Goal: Task Accomplishment & Management: Manage account settings

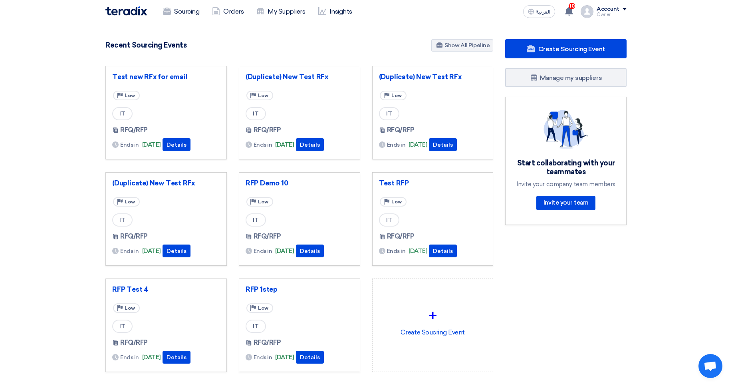
click at [610, 6] on div "Account" at bounding box center [608, 9] width 23 height 7
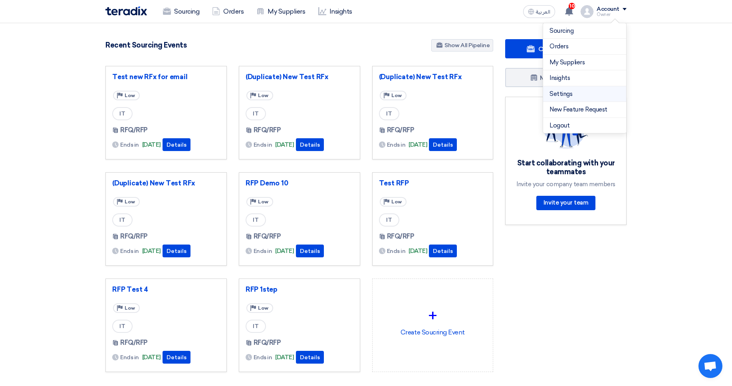
click at [572, 96] on link "Settings" at bounding box center [585, 94] width 70 height 9
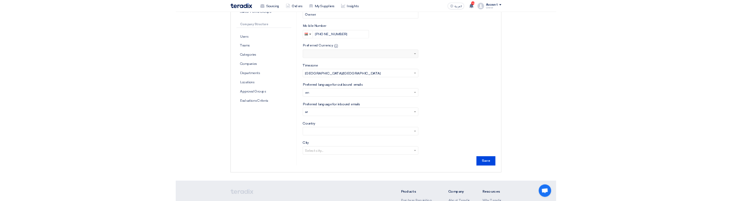
scroll to position [96, 0]
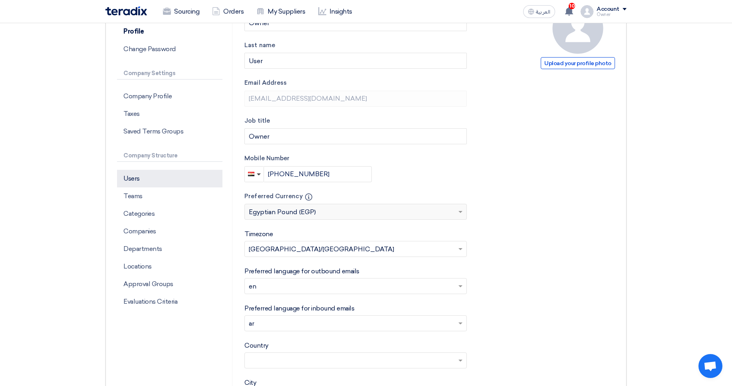
click at [147, 183] on p "Users" at bounding box center [169, 179] width 105 height 18
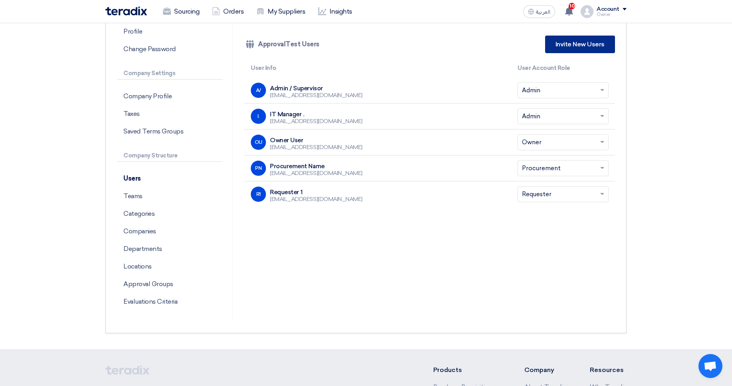
click at [563, 44] on link "Invite New Users" at bounding box center [580, 45] width 70 height 18
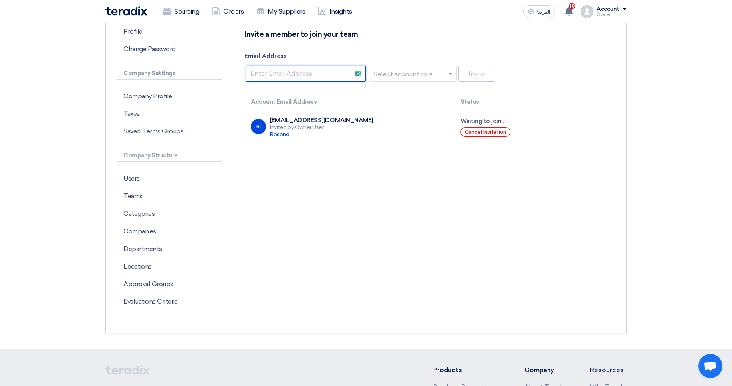
click at [286, 76] on input "Email Address" at bounding box center [306, 74] width 120 height 16
type input "[EMAIL_ADDRESS][DOMAIN_NAME]"
click at [397, 67] on div at bounding box center [413, 73] width 87 height 16
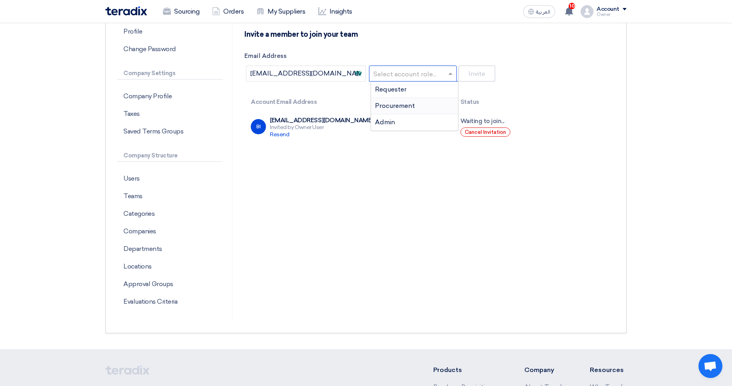
click at [402, 103] on span "Procurement" at bounding box center [395, 106] width 40 height 8
click at [487, 73] on button "Invite" at bounding box center [477, 74] width 37 height 16
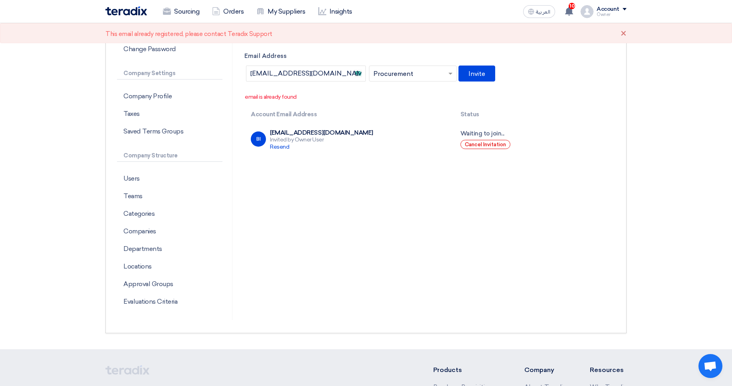
click at [252, 97] on p "email is already found" at bounding box center [430, 97] width 370 height 8
copy p "email"
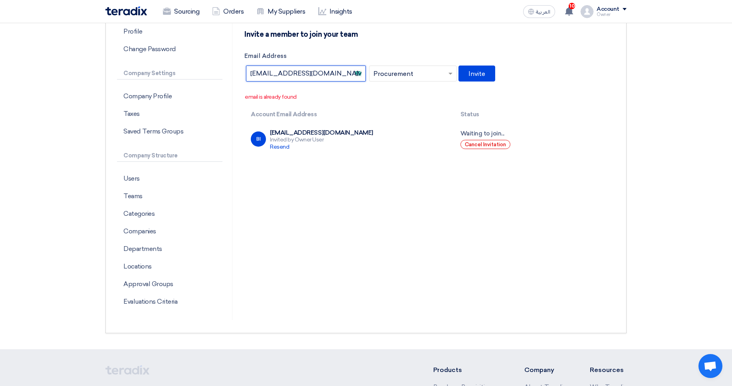
click at [333, 72] on input "abdelrhman.elsayed79@gmail.com" at bounding box center [306, 74] width 120 height 16
click at [332, 71] on input "abdelrhman.elsayed79@gmail.com" at bounding box center [306, 74] width 120 height 16
click at [471, 73] on button "Invite" at bounding box center [477, 74] width 37 height 16
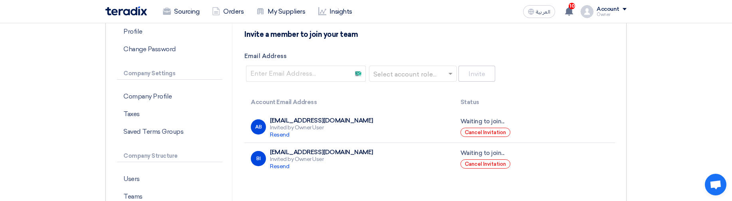
click at [283, 38] on h4 "Invite a member to join your team" at bounding box center [301, 34] width 113 height 9
copy div "Invite a member to join your team"
click at [279, 135] on span "Resend" at bounding box center [279, 134] width 19 height 7
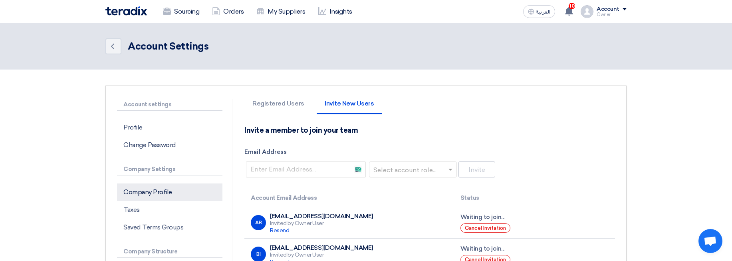
click at [167, 195] on p "Company Profile" at bounding box center [169, 192] width 105 height 18
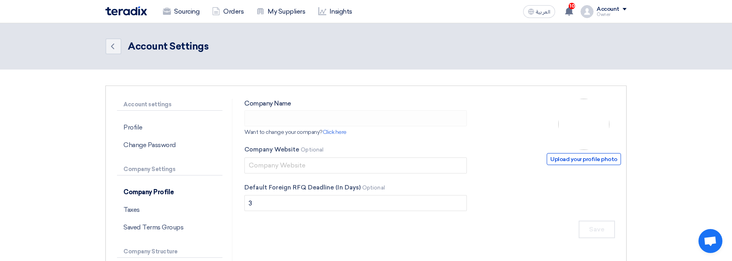
type input "ApprovalTest"
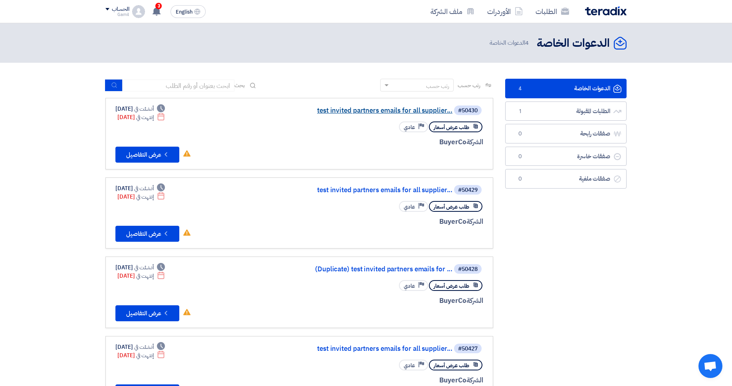
click at [407, 107] on link "test invited partners emails for all supplier..." at bounding box center [373, 110] width 160 height 7
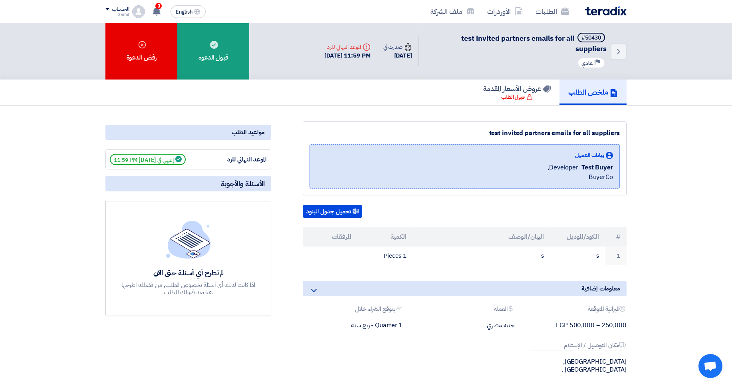
click at [169, 11] on app-language-toggle "English EN" at bounding box center [188, 11] width 42 height 13
click at [186, 10] on span "English" at bounding box center [184, 12] width 17 height 6
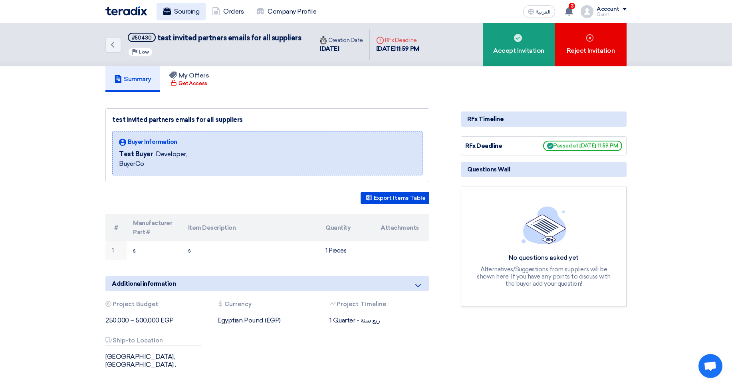
click at [189, 10] on link "Sourcing" at bounding box center [181, 12] width 49 height 18
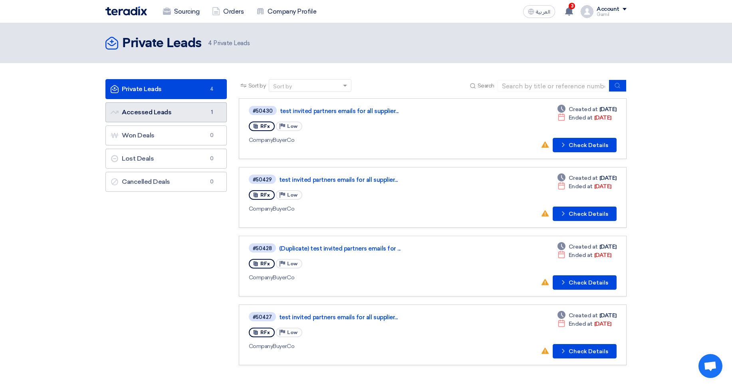
click at [194, 113] on link "Accessed Leads Accessed Leads 1" at bounding box center [165, 112] width 121 height 20
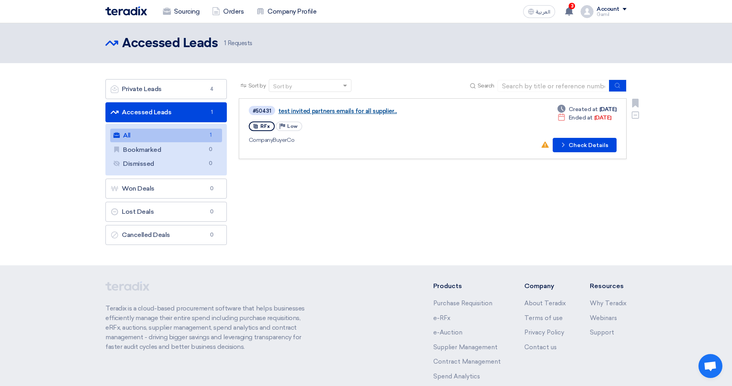
click at [334, 108] on link "test invited partners emails for all supplier..." at bounding box center [378, 110] width 200 height 7
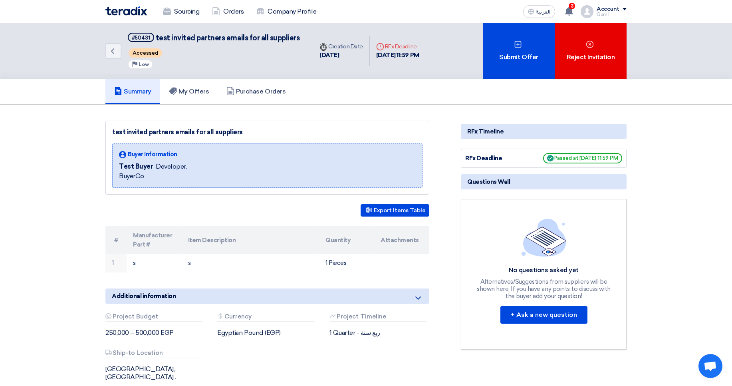
drag, startPoint x: 390, startPoint y: 112, endPoint x: 369, endPoint y: 113, distance: 20.4
click at [389, 112] on section "test invited partners emails for all suppliers Buyer Information Test Buyer Dev…" at bounding box center [366, 272] width 732 height 334
click at [192, 101] on link "My Offers" at bounding box center [189, 92] width 58 height 26
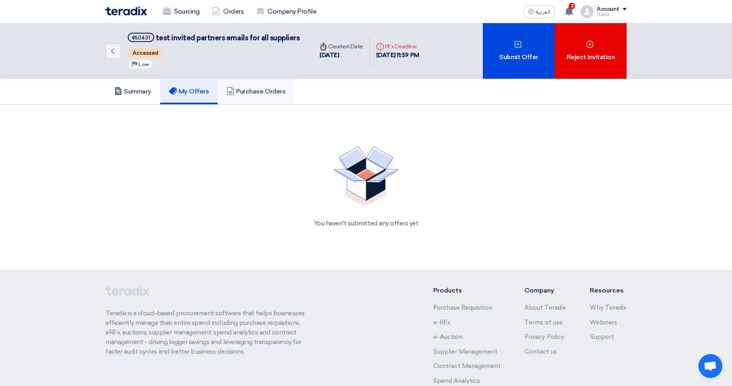
click at [258, 95] on h5 "Purchase Orders" at bounding box center [256, 92] width 59 height 8
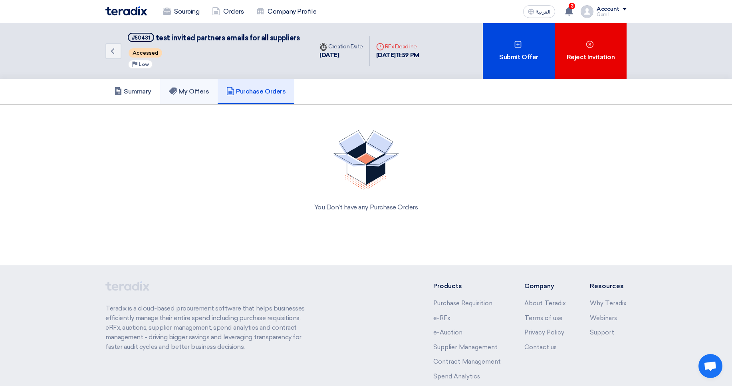
click at [173, 95] on h5 "My Offers" at bounding box center [189, 92] width 40 height 8
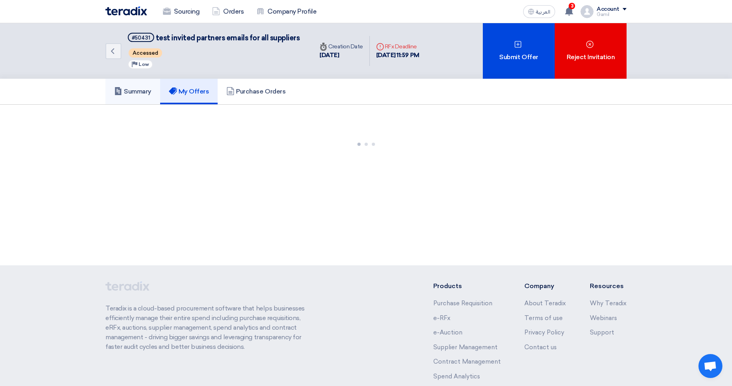
click at [117, 96] on link "Summary" at bounding box center [132, 92] width 55 height 26
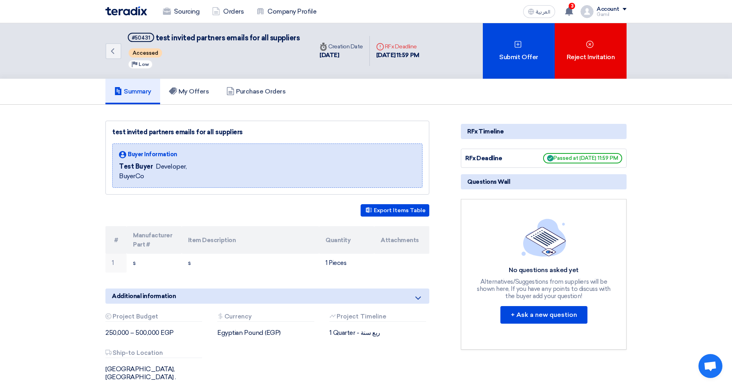
scroll to position [48, 0]
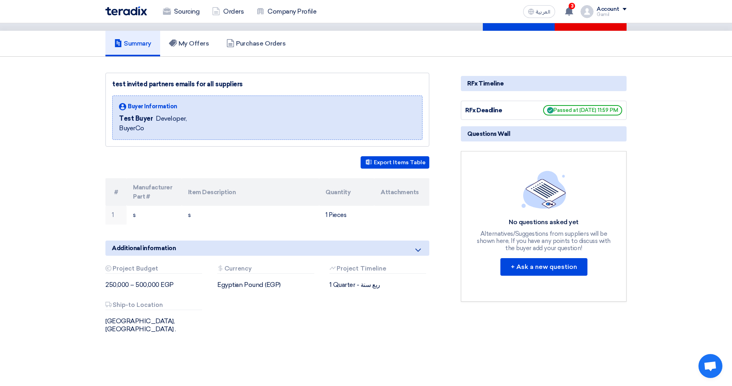
click at [144, 117] on span "Test Buyer" at bounding box center [136, 119] width 34 height 10
click at [167, 119] on span "Developer," at bounding box center [171, 119] width 31 height 10
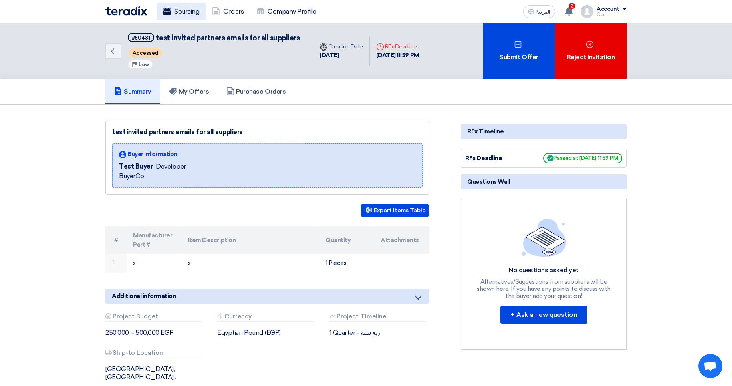
click at [177, 18] on link "Sourcing" at bounding box center [181, 12] width 49 height 18
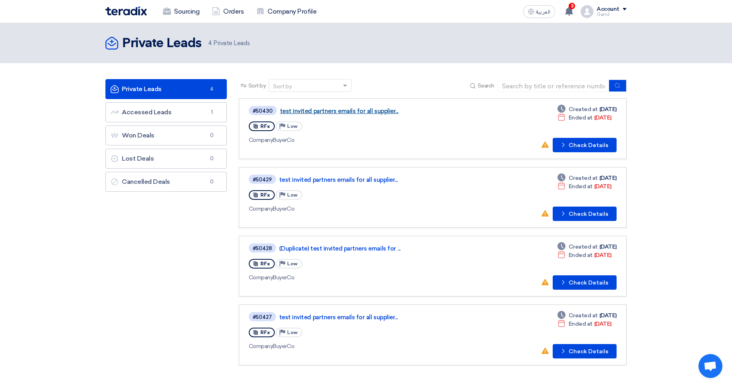
click at [341, 109] on link "test invited partners emails for all supplier..." at bounding box center [380, 110] width 200 height 7
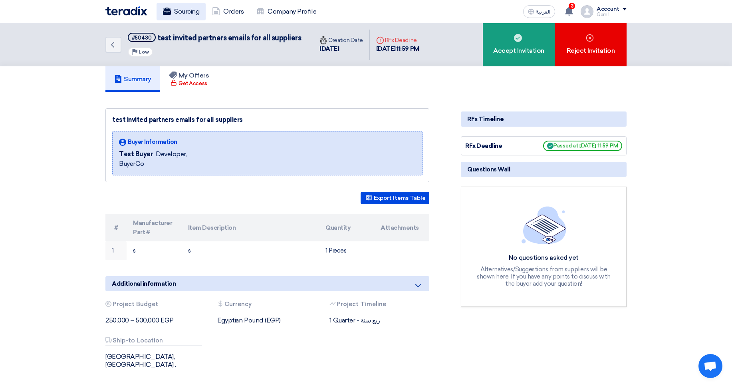
click at [179, 7] on link "Sourcing" at bounding box center [181, 12] width 49 height 18
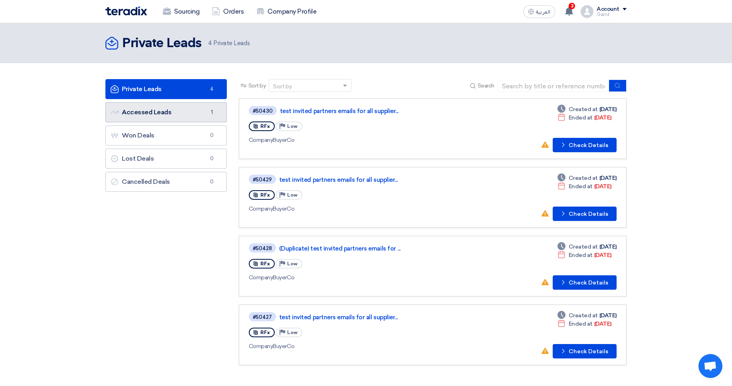
click at [174, 115] on link "Accessed Leads Accessed Leads 1" at bounding box center [165, 112] width 121 height 20
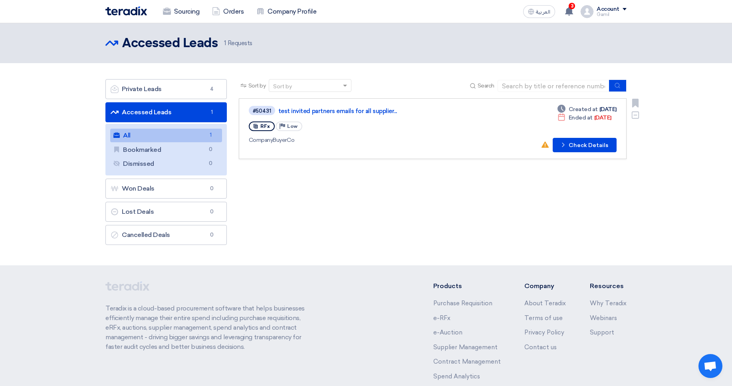
click at [278, 141] on div "Company BuyerCo" at bounding box center [364, 140] width 231 height 8
click at [578, 142] on button "Check details Check Details" at bounding box center [585, 145] width 64 height 14
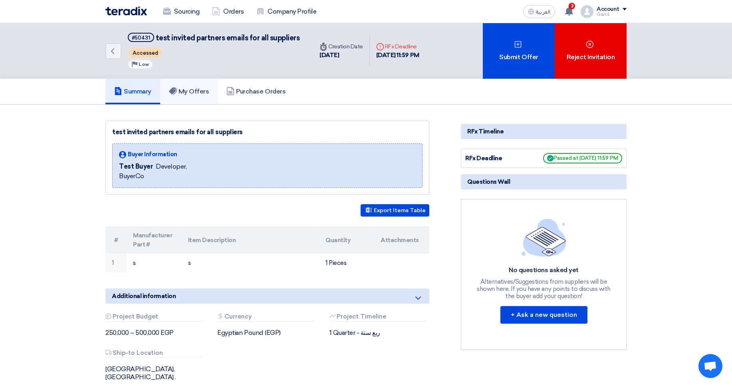
click at [197, 99] on link "My Offers" at bounding box center [189, 92] width 58 height 26
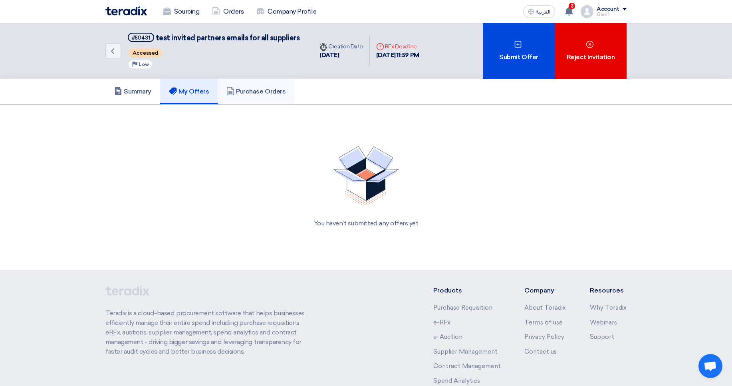
click at [243, 95] on h5 "Purchase Orders" at bounding box center [256, 92] width 59 height 8
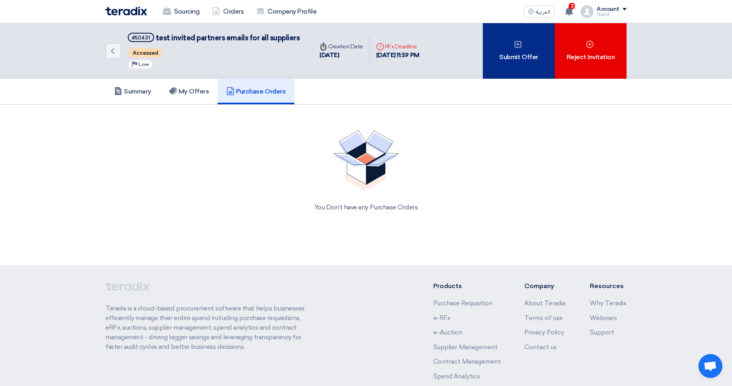
click at [503, 58] on div "Submit Offer" at bounding box center [519, 51] width 72 height 56
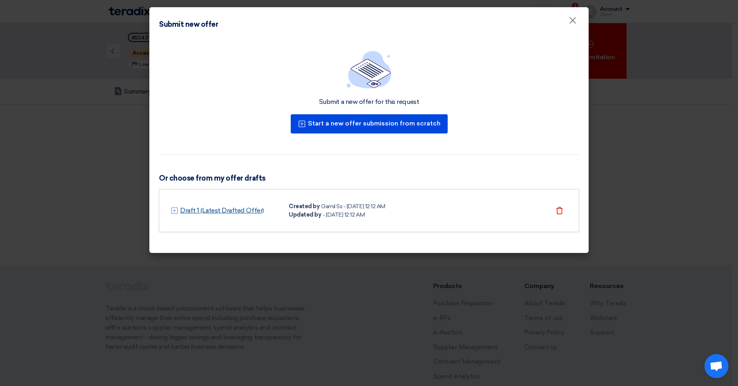
click at [235, 210] on link "Draft 1 (Latest Drafted Offer)" at bounding box center [222, 211] width 84 height 10
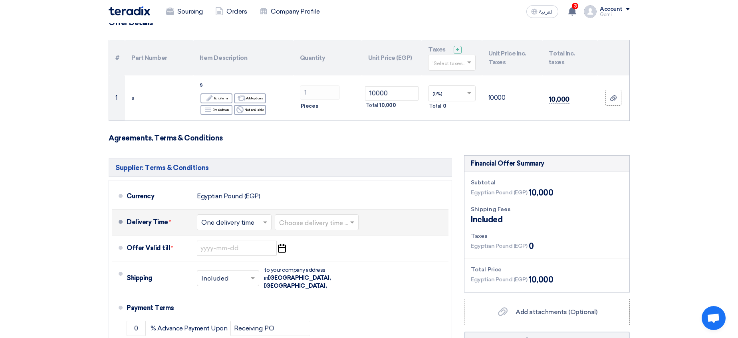
scroll to position [144, 0]
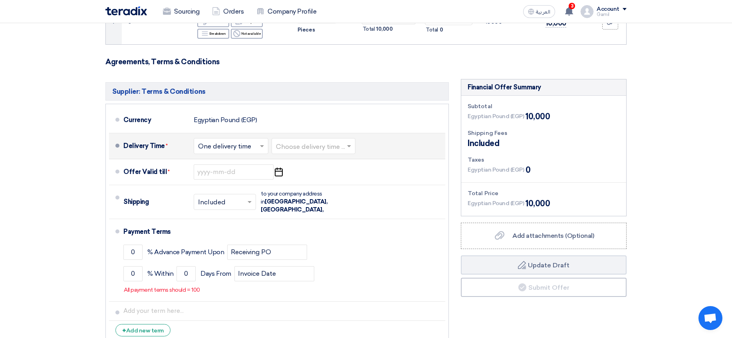
click at [311, 143] on input "text" at bounding box center [314, 147] width 76 height 12
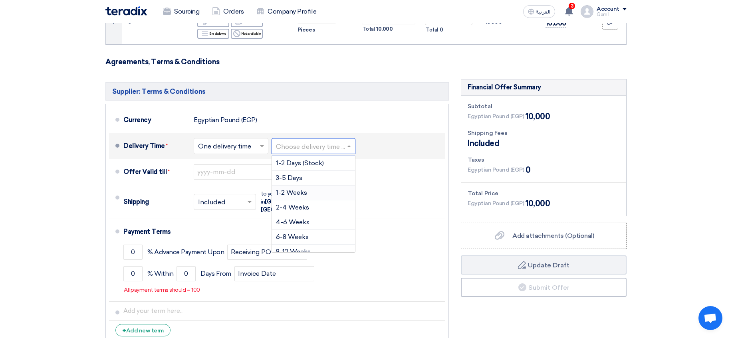
click at [311, 187] on div "1-2 Weeks" at bounding box center [313, 193] width 83 height 15
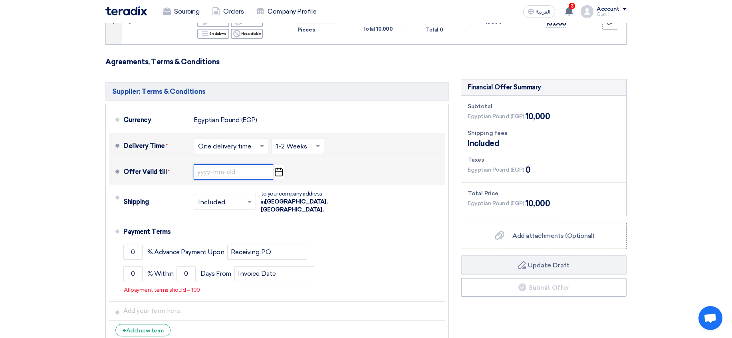
click at [241, 176] on input at bounding box center [234, 172] width 80 height 15
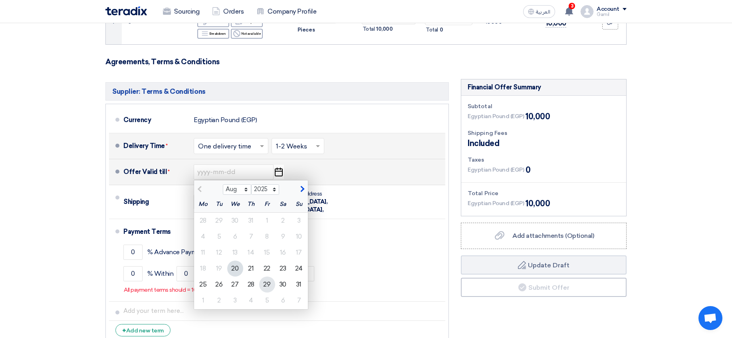
drag, startPoint x: 266, startPoint y: 288, endPoint x: 199, endPoint y: 278, distance: 68.0
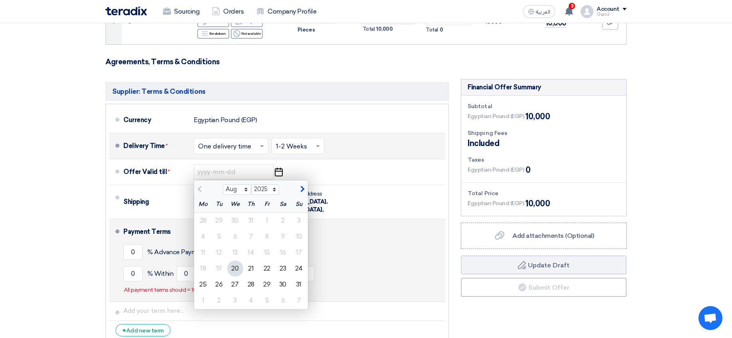
click at [265, 288] on div "29" at bounding box center [267, 285] width 16 height 16
type input "8/29/2025"
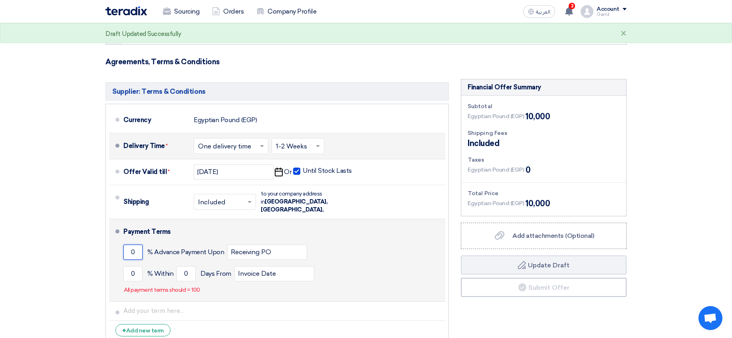
click at [127, 247] on input "0" at bounding box center [132, 252] width 19 height 15
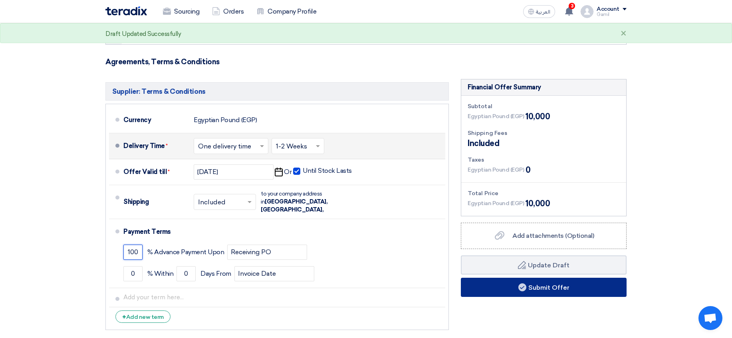
type input "100"
click at [541, 291] on button "Submit Offer" at bounding box center [544, 287] width 166 height 19
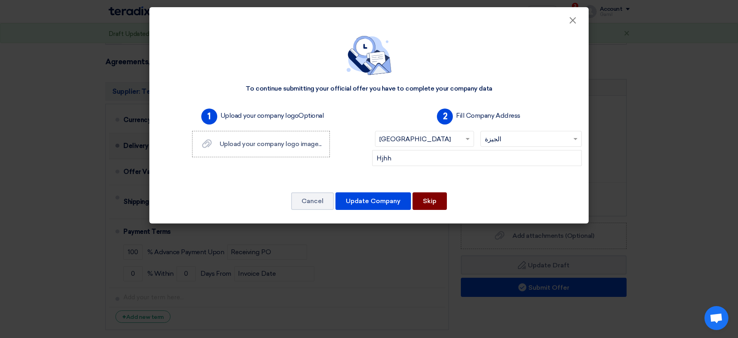
click at [431, 200] on button "Skip" at bounding box center [430, 202] width 34 height 18
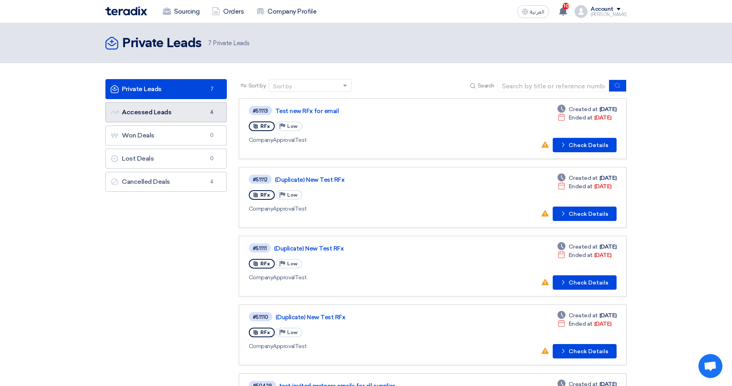
click at [205, 108] on link "Accessed Leads Accessed Leads 4" at bounding box center [165, 112] width 121 height 20
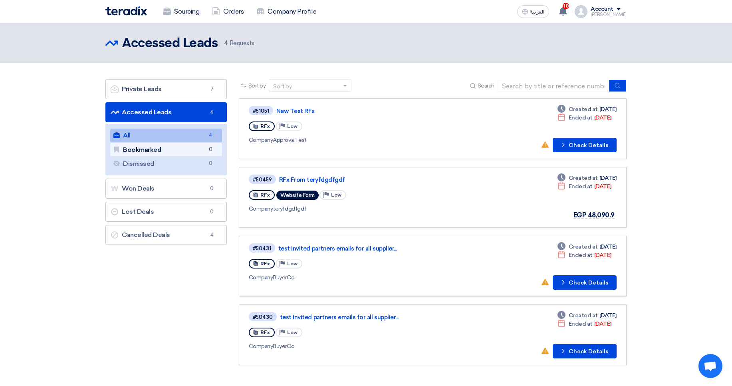
click at [170, 147] on link "Bookmarked Bookmarked 0" at bounding box center [166, 150] width 112 height 14
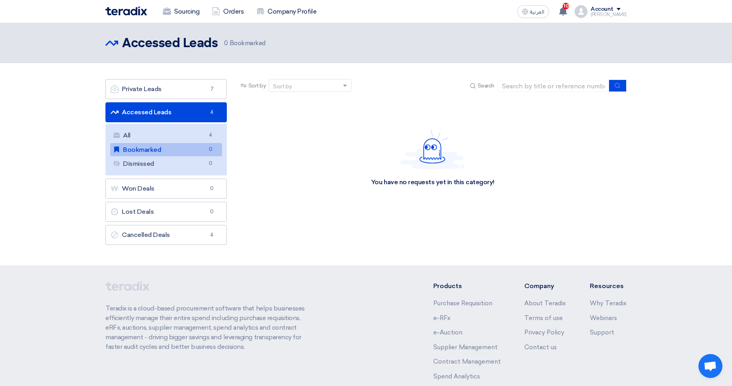
click at [165, 101] on ul "Private Leads Private Leads 7 Accessed Leads Accessed Leads 4 All All 4 Bookmar…" at bounding box center [165, 162] width 121 height 166
click at [169, 97] on link "Private Leads Private Leads 7" at bounding box center [165, 89] width 121 height 20
